Goal: Information Seeking & Learning: Check status

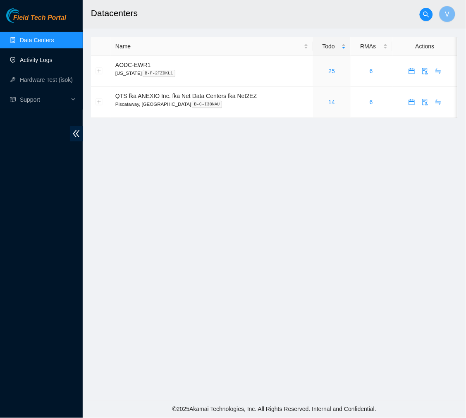
click at [36, 60] on link "Activity Logs" at bounding box center [36, 60] width 33 height 7
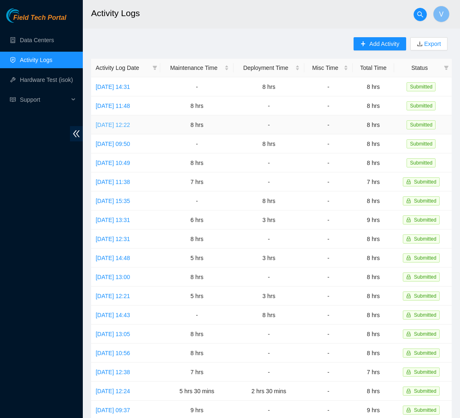
click at [129, 126] on link "Wed, 13 Aug 2025 12:22" at bounding box center [113, 125] width 34 height 7
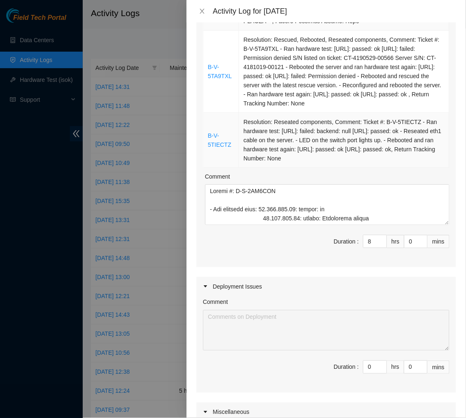
scroll to position [442, 0]
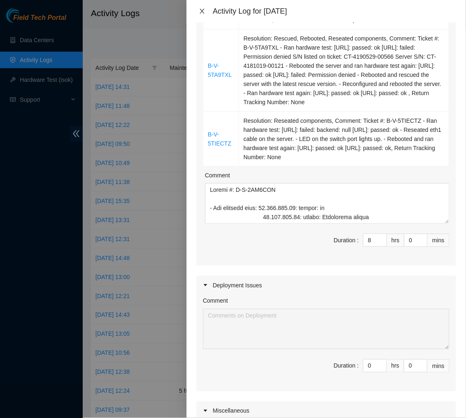
click at [200, 10] on icon "close" at bounding box center [202, 11] width 7 height 7
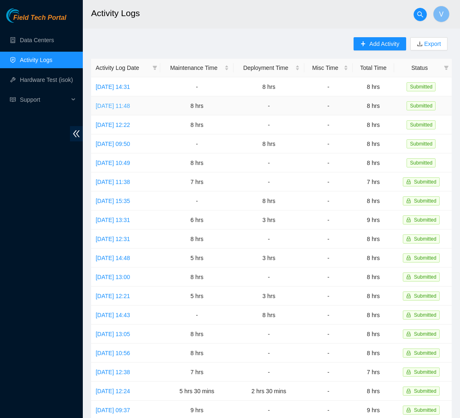
click at [130, 106] on link "Thu, 14 Aug 2025 11:48" at bounding box center [113, 106] width 34 height 7
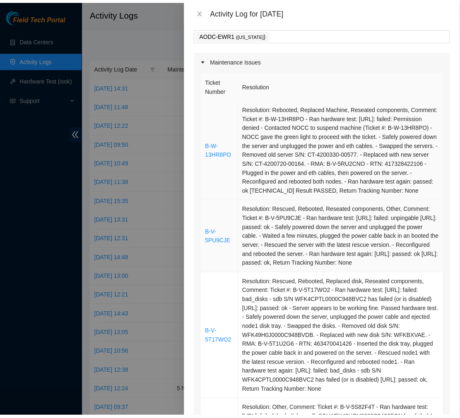
scroll to position [0, 0]
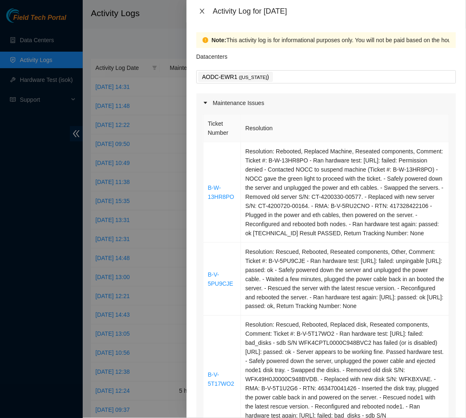
click at [199, 11] on icon "close" at bounding box center [202, 11] width 7 height 7
